Goal: Use online tool/utility: Utilize a website feature to perform a specific function

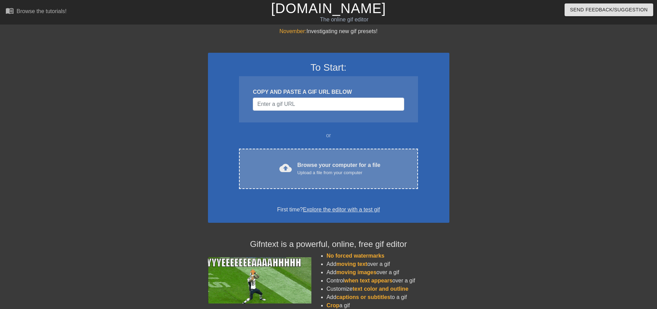
click at [332, 164] on div "Browse your computer for a file Upload a file from your computer" at bounding box center [338, 168] width 83 height 15
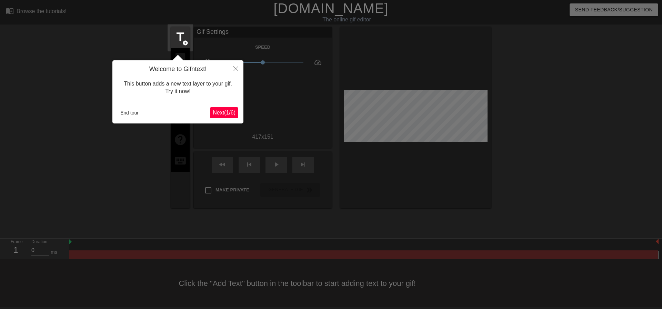
click at [224, 112] on span "Next ( 1 / 6 )" at bounding box center [224, 113] width 23 height 6
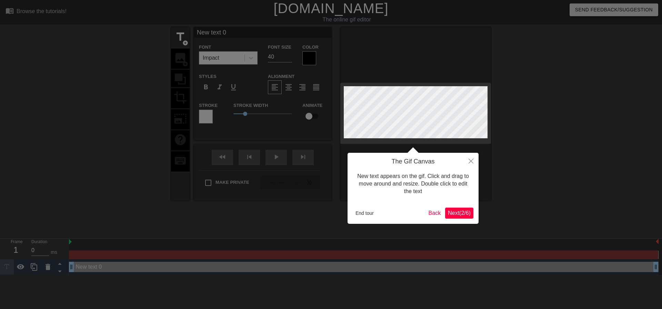
click at [459, 213] on span "Next ( 2 / 6 )" at bounding box center [459, 213] width 23 height 6
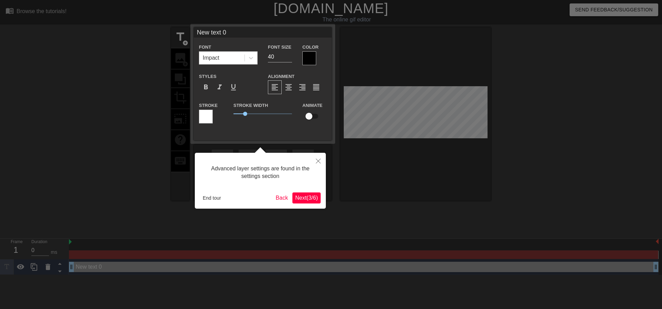
click at [304, 196] on span "Next ( 3 / 6 )" at bounding box center [306, 198] width 23 height 6
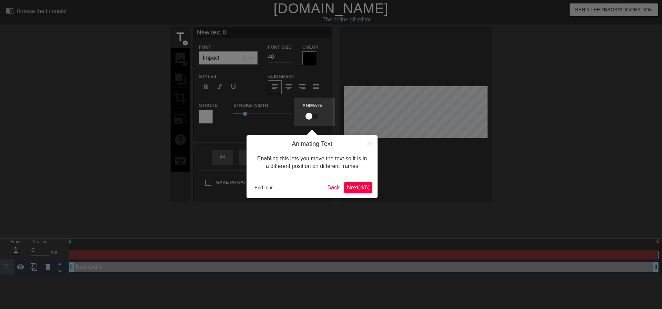
click at [353, 189] on span "Next ( 4 / 6 )" at bounding box center [358, 187] width 23 height 6
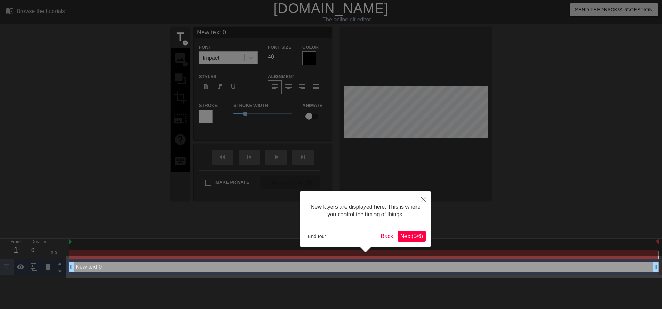
click at [409, 238] on span "Next ( 5 / 6 )" at bounding box center [411, 236] width 23 height 6
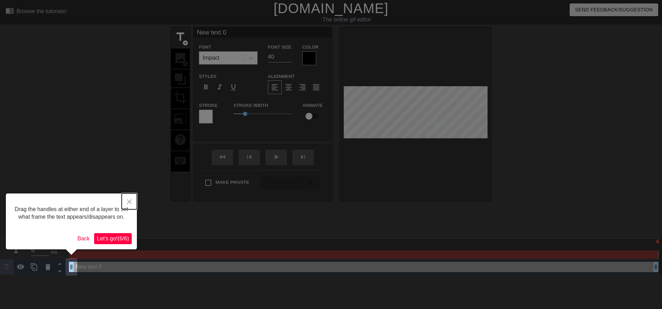
click at [130, 200] on icon "Close" at bounding box center [129, 201] width 5 height 5
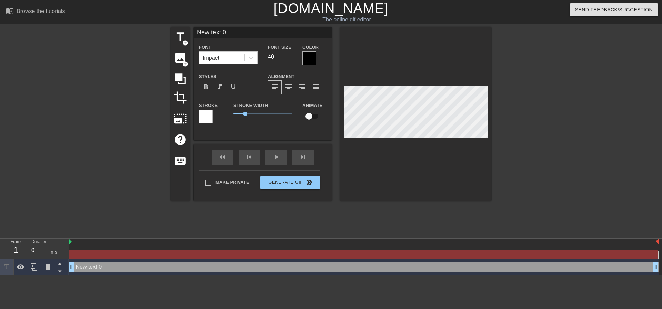
click at [412, 67] on div at bounding box center [415, 113] width 151 height 173
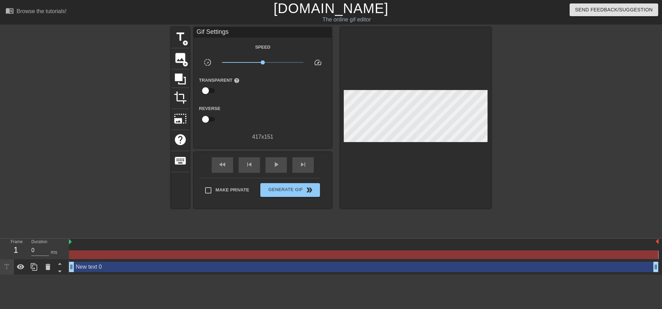
drag, startPoint x: 403, startPoint y: 145, endPoint x: 566, endPoint y: 155, distance: 163.7
click at [566, 155] on div at bounding box center [550, 130] width 103 height 207
